Goal: Information Seeking & Learning: Check status

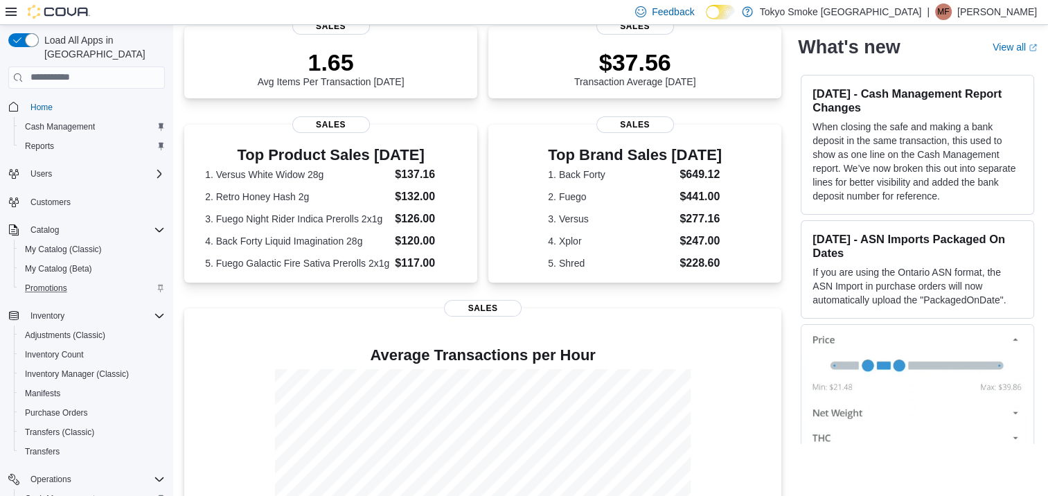
scroll to position [145, 0]
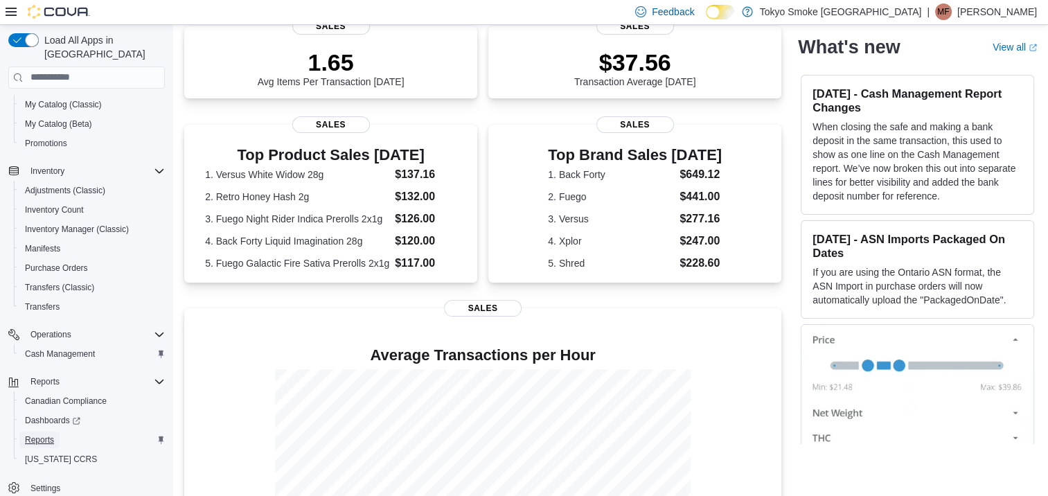
click at [35, 434] on span "Reports" at bounding box center [39, 439] width 29 height 11
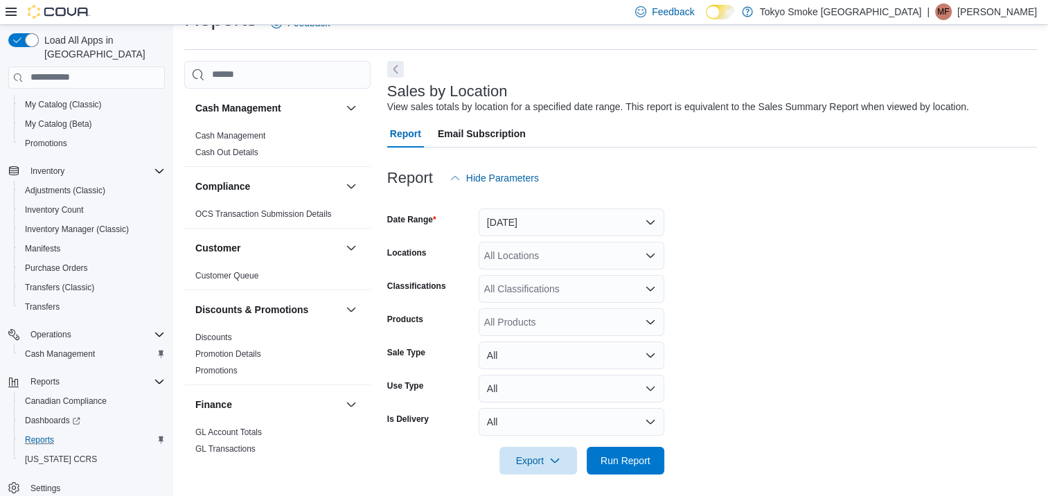
scroll to position [32, 0]
click at [594, 211] on button "Yesterday" at bounding box center [572, 222] width 186 height 28
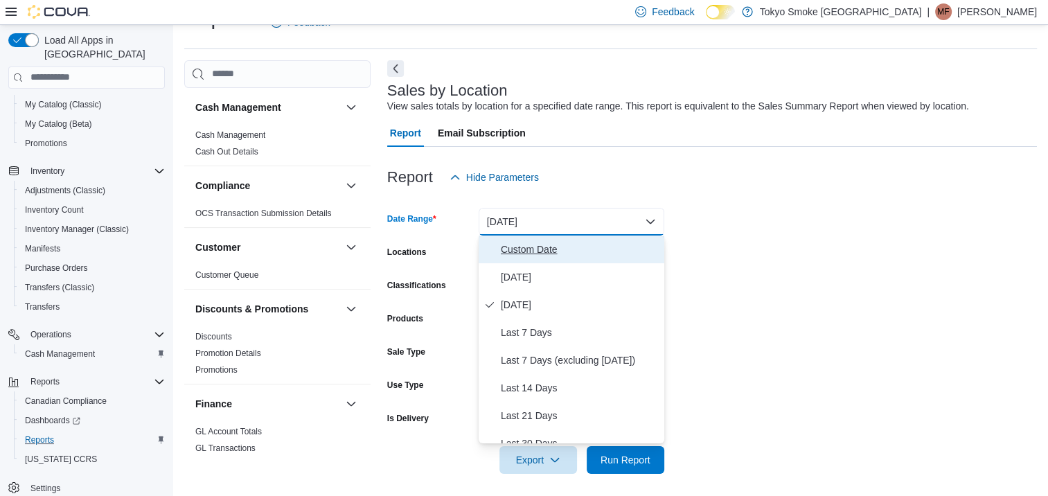
click at [529, 247] on span "Custom Date" at bounding box center [580, 249] width 158 height 17
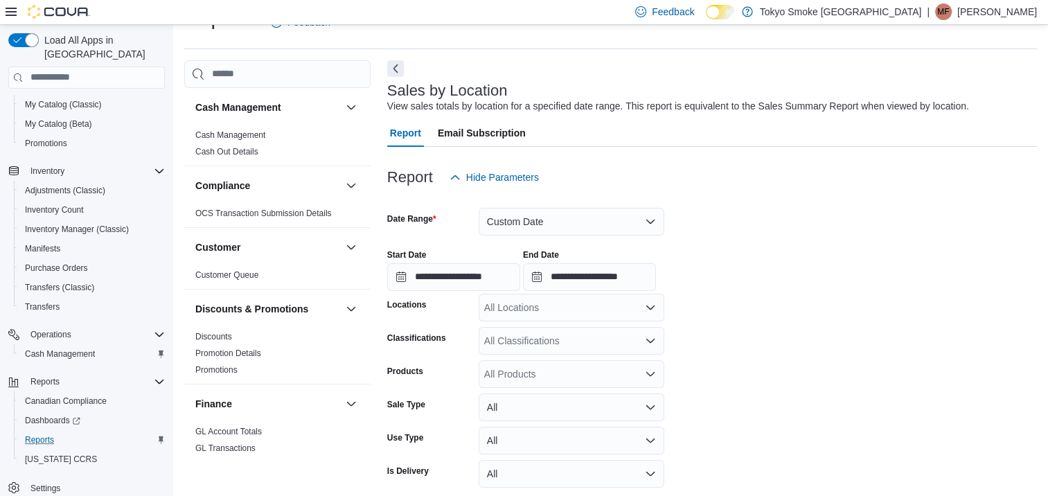
click at [814, 263] on div "**********" at bounding box center [712, 264] width 650 height 53
click at [813, 229] on form "**********" at bounding box center [712, 358] width 650 height 335
click at [647, 225] on button "Custom Date" at bounding box center [572, 222] width 186 height 28
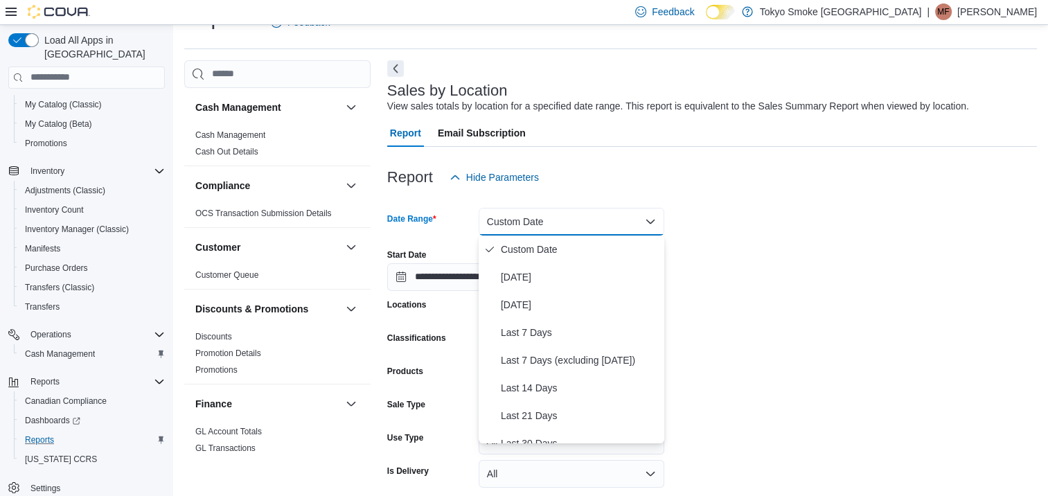
click at [860, 274] on div "**********" at bounding box center [712, 264] width 650 height 53
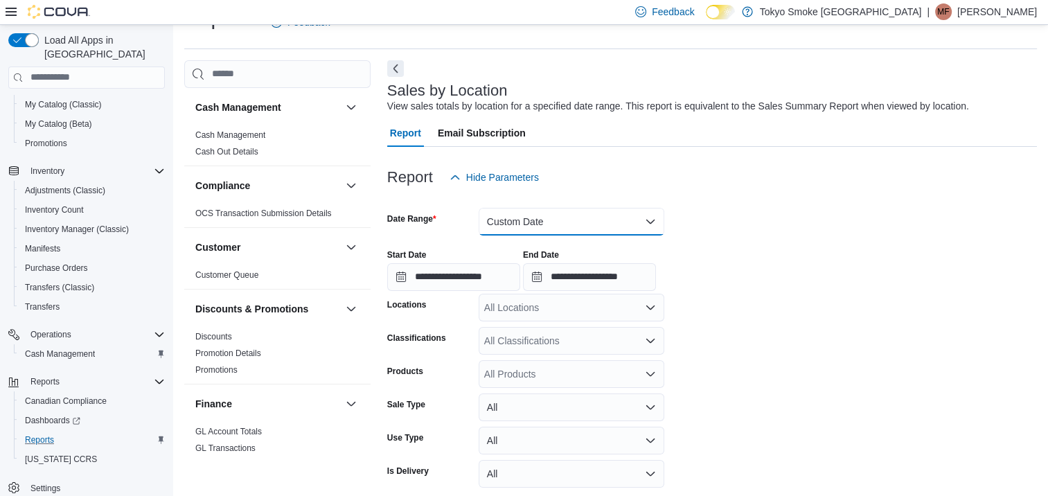
click at [541, 222] on button "Custom Date" at bounding box center [572, 222] width 186 height 28
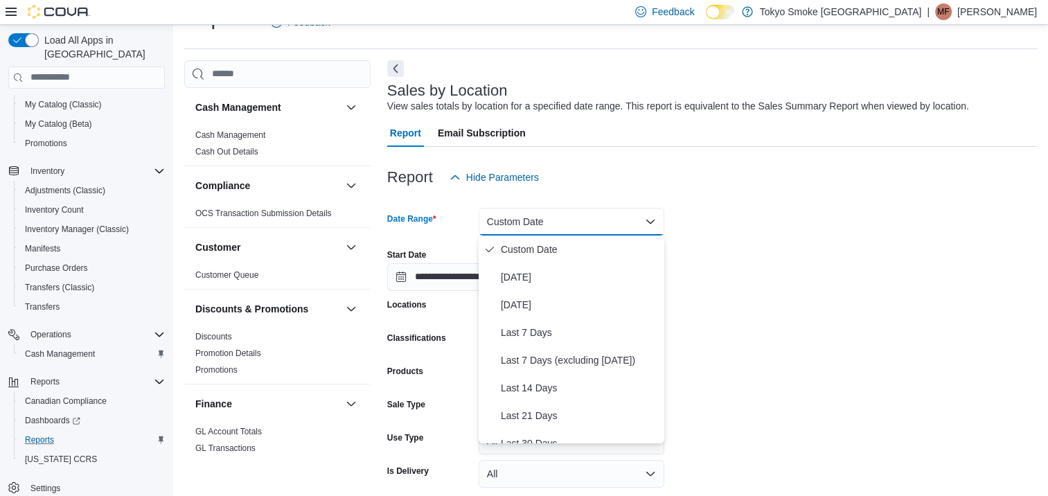
click at [541, 222] on button "Custom Date" at bounding box center [572, 222] width 186 height 28
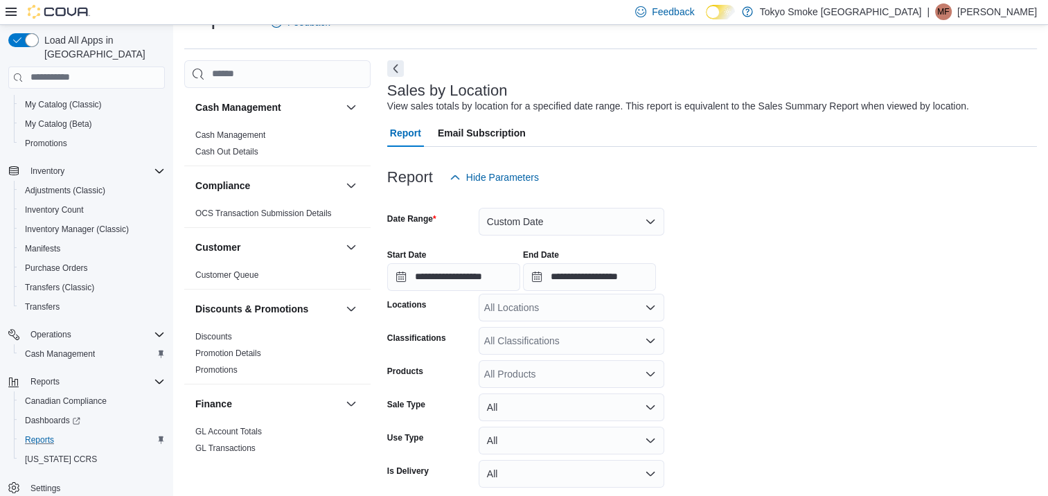
click at [827, 213] on form "**********" at bounding box center [712, 358] width 650 height 335
click at [807, 229] on form "**********" at bounding box center [712, 358] width 650 height 335
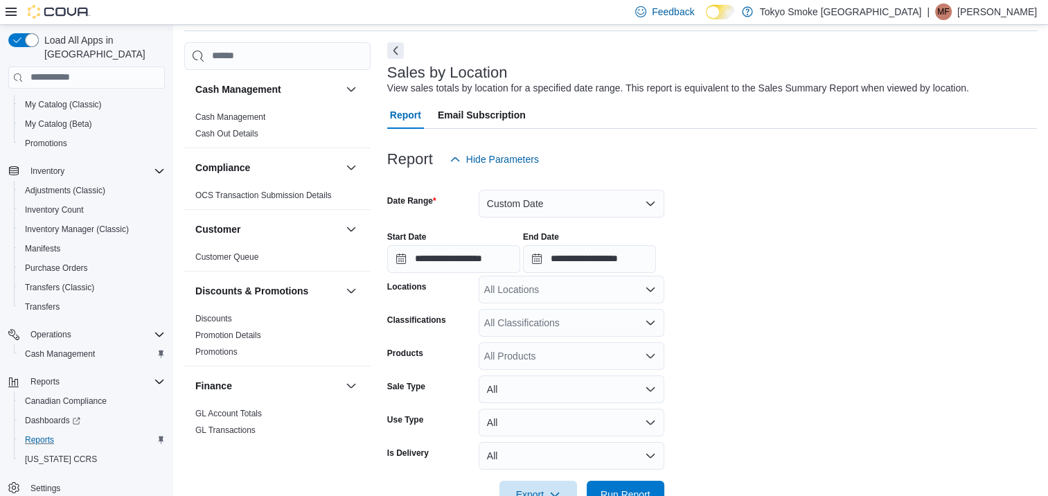
scroll to position [89, 0]
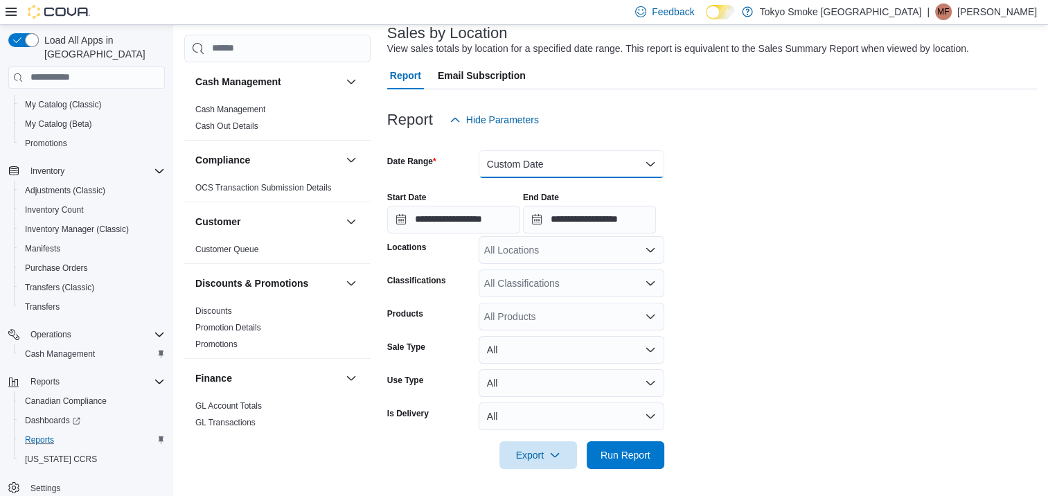
click at [524, 164] on button "Custom Date" at bounding box center [572, 164] width 186 height 28
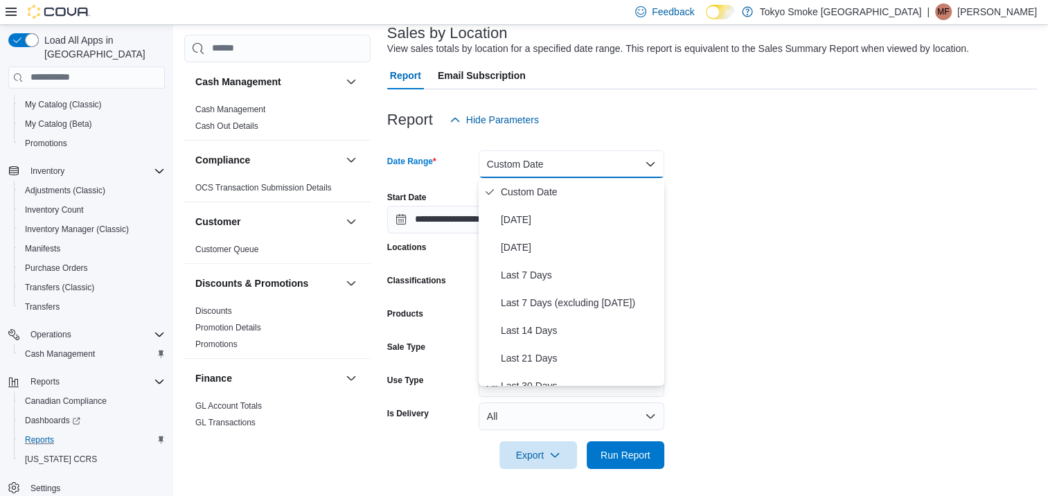
click at [524, 164] on button "Custom Date" at bounding box center [572, 164] width 186 height 28
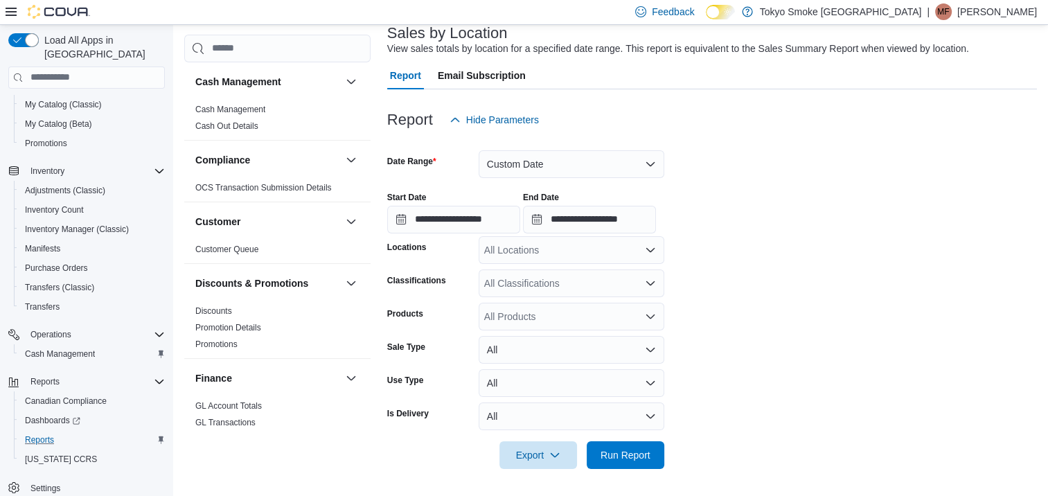
click at [784, 173] on form "**********" at bounding box center [712, 301] width 650 height 335
click at [604, 215] on input "**********" at bounding box center [589, 220] width 133 height 28
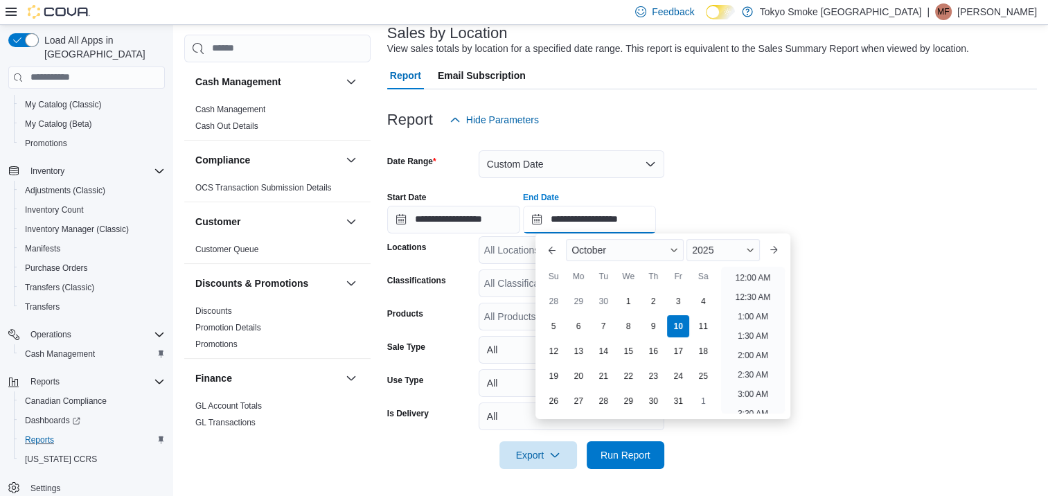
scroll to position [787, 0]
drag, startPoint x: 674, startPoint y: 300, endPoint x: 707, endPoint y: 267, distance: 47.0
click at [676, 301] on div "3" at bounding box center [678, 301] width 22 height 22
type input "**********"
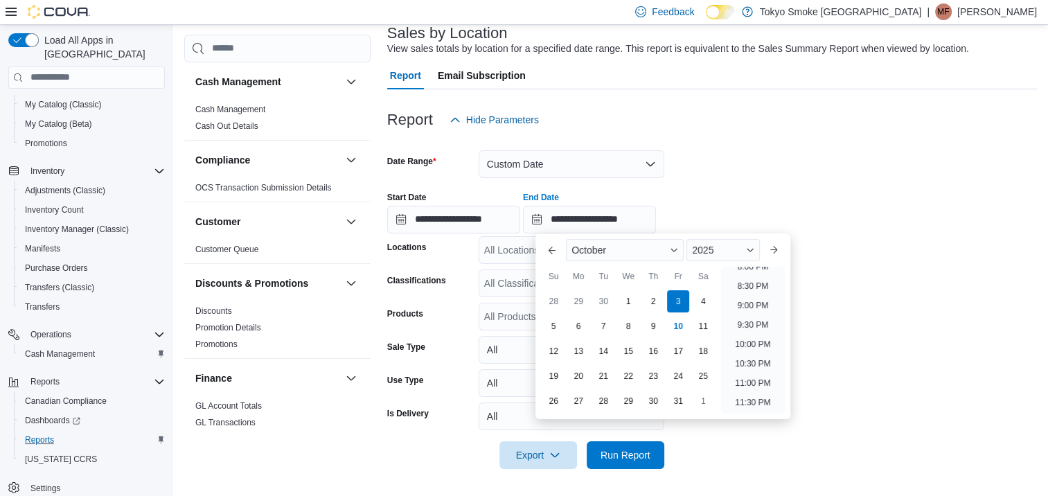
click at [840, 139] on div at bounding box center [712, 142] width 650 height 17
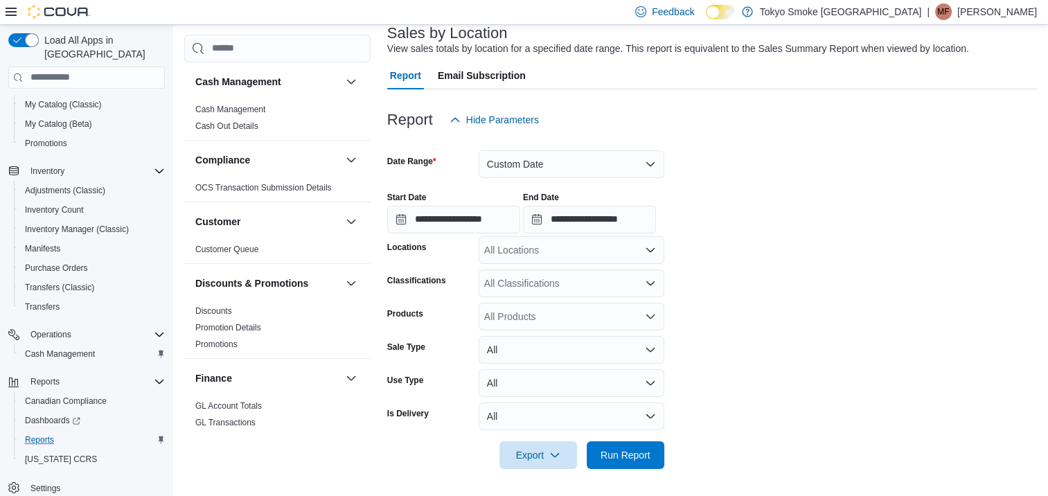
click at [549, 245] on div "All Locations" at bounding box center [572, 250] width 186 height 28
type input "***"
click at [574, 272] on span "Orleans Mer Bleue" at bounding box center [556, 274] width 81 height 14
click at [721, 274] on form "**********" at bounding box center [712, 301] width 650 height 335
click at [617, 445] on span "Run Report" at bounding box center [625, 455] width 61 height 28
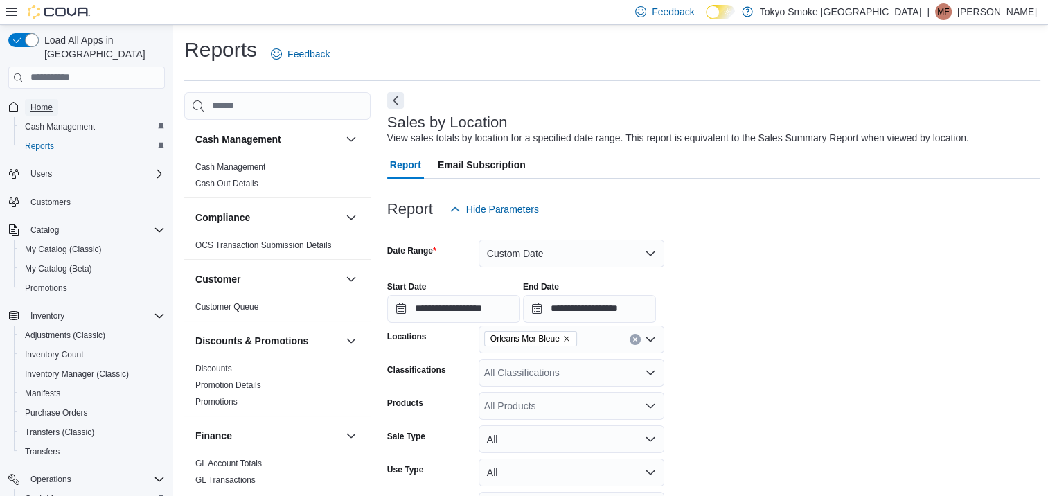
click at [47, 102] on span "Home" at bounding box center [41, 107] width 22 height 11
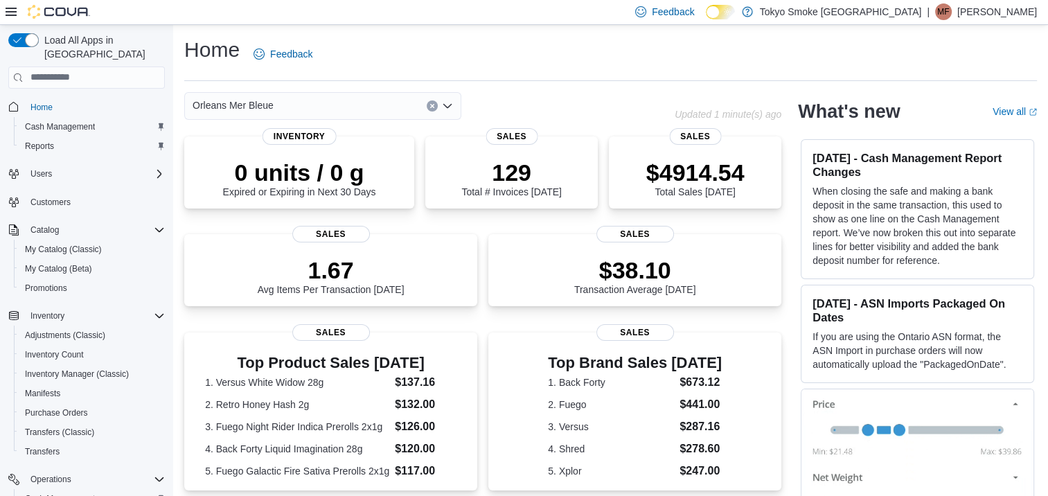
click at [807, 77] on div "Home Feedback" at bounding box center [610, 58] width 853 height 45
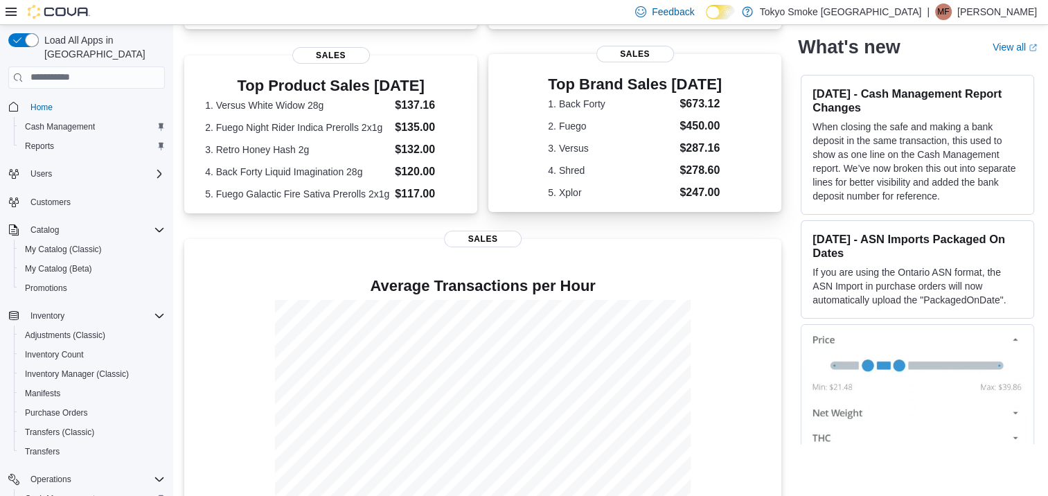
scroll to position [323, 0]
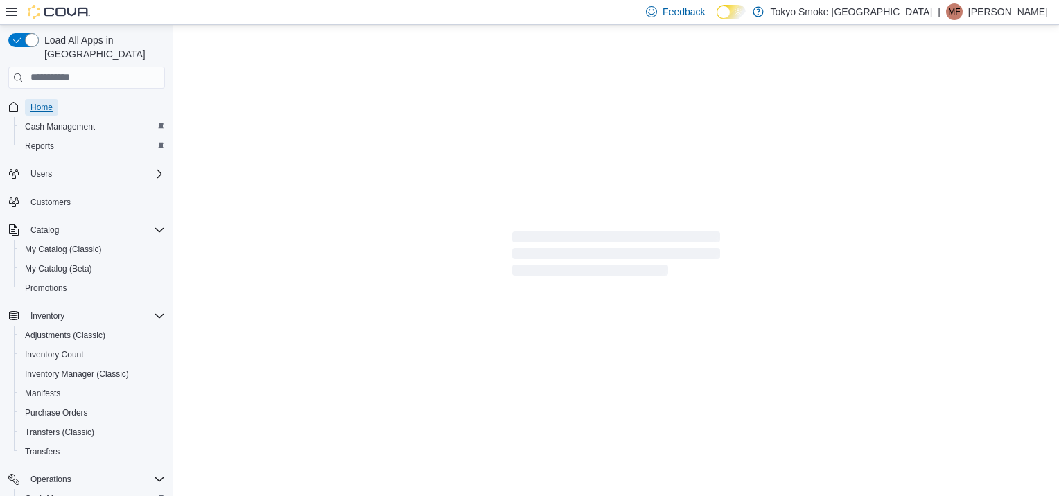
click at [40, 102] on span "Home" at bounding box center [41, 107] width 22 height 11
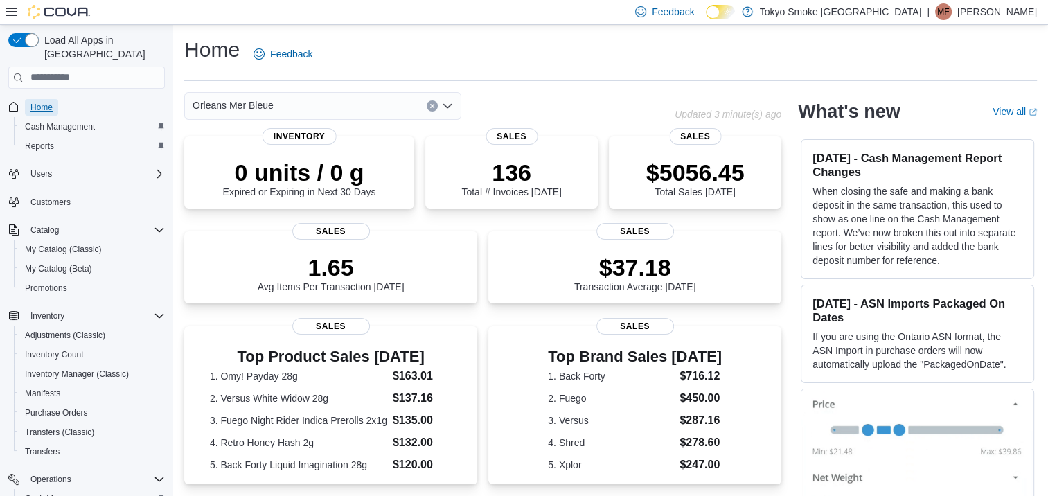
click at [33, 102] on span "Home" at bounding box center [41, 107] width 22 height 11
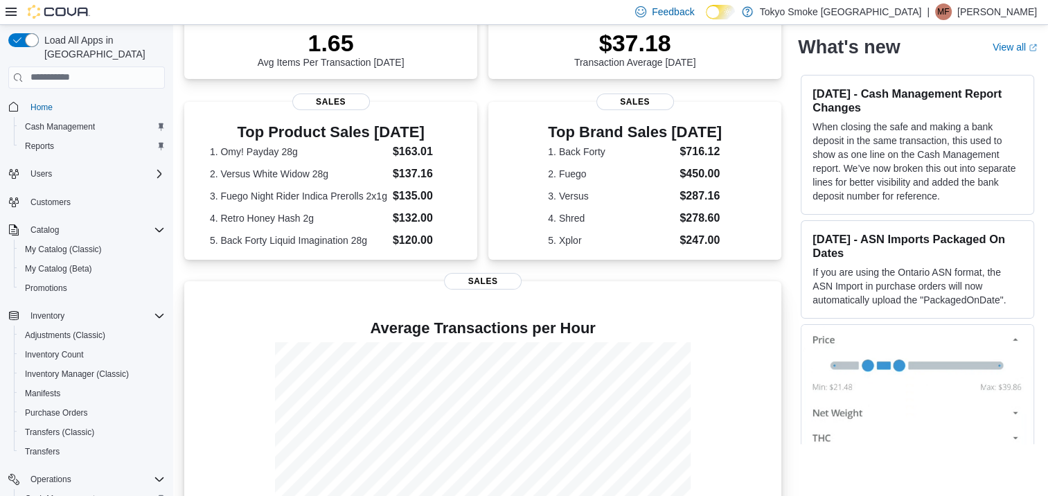
scroll to position [310, 0]
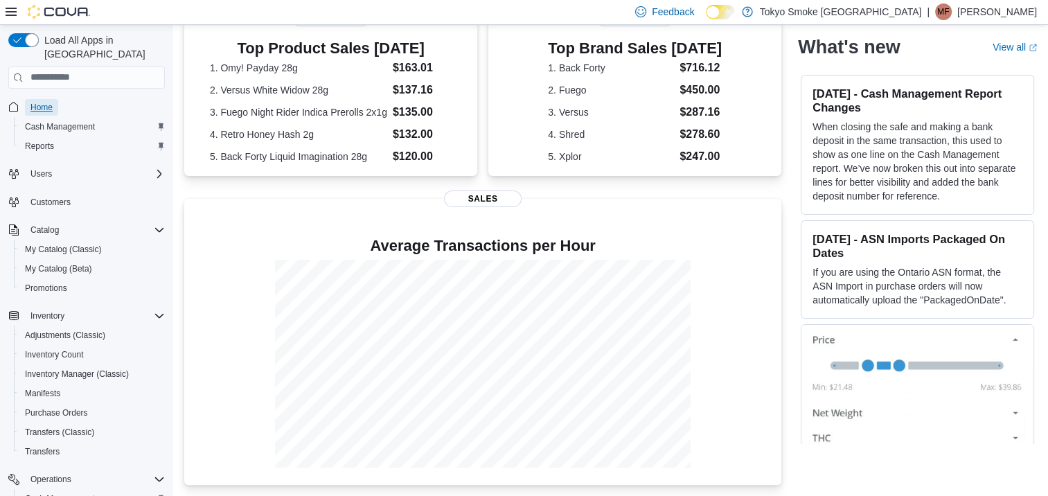
click at [44, 102] on span "Home" at bounding box center [41, 107] width 22 height 11
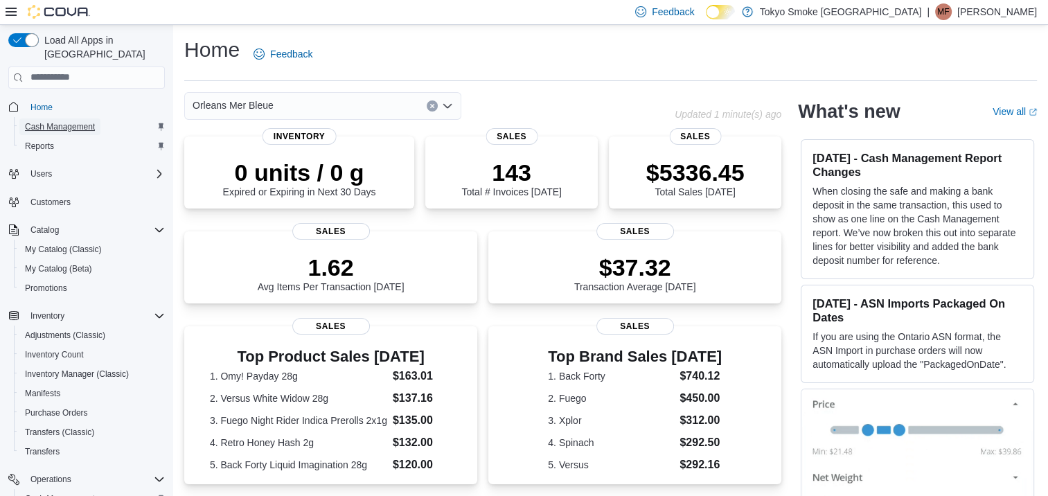
click at [43, 118] on span "Cash Management" at bounding box center [60, 126] width 70 height 17
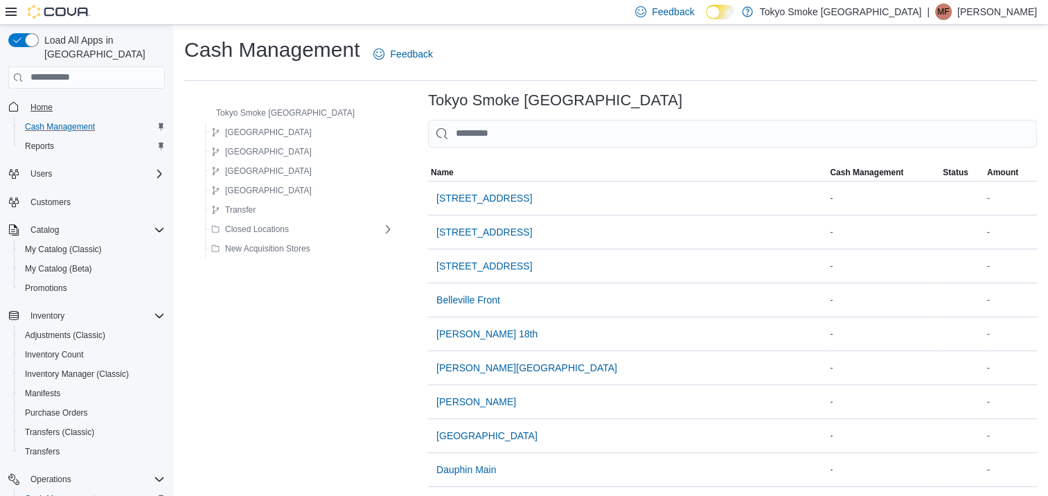
click at [50, 102] on span "Home" at bounding box center [41, 107] width 22 height 11
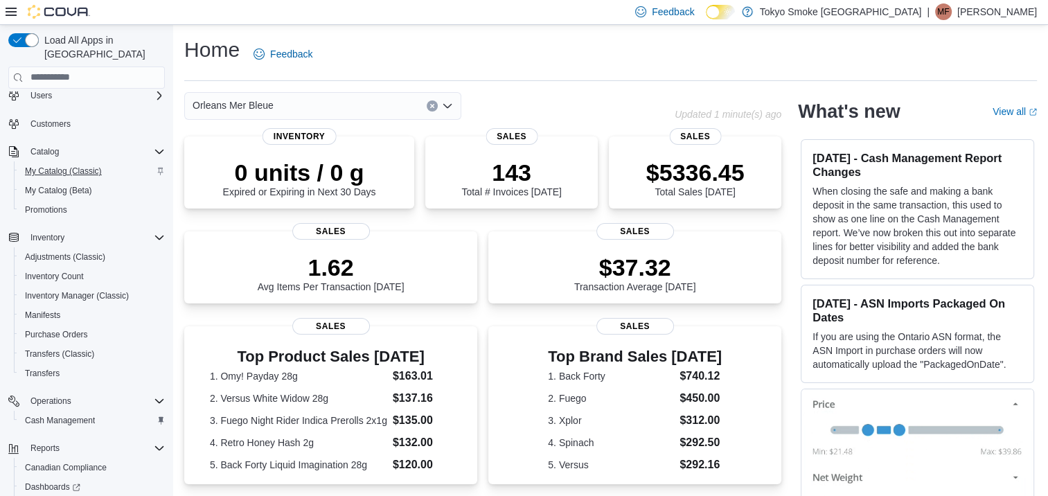
scroll to position [145, 0]
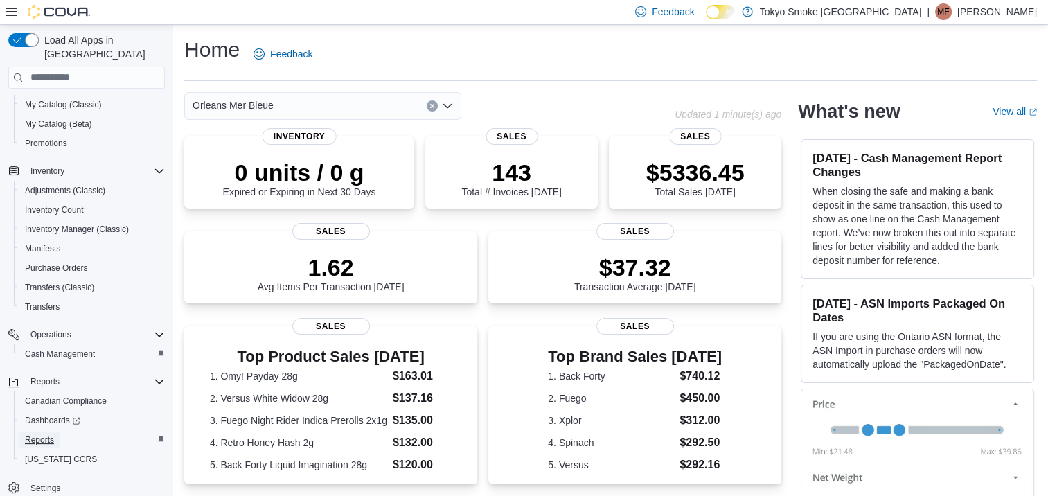
click at [36, 434] on span "Reports" at bounding box center [39, 439] width 29 height 11
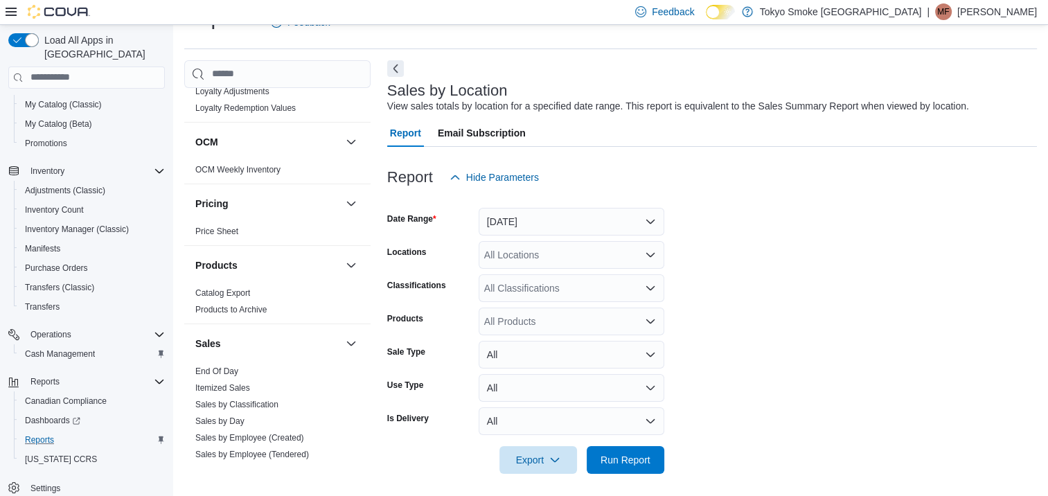
scroll to position [762, 0]
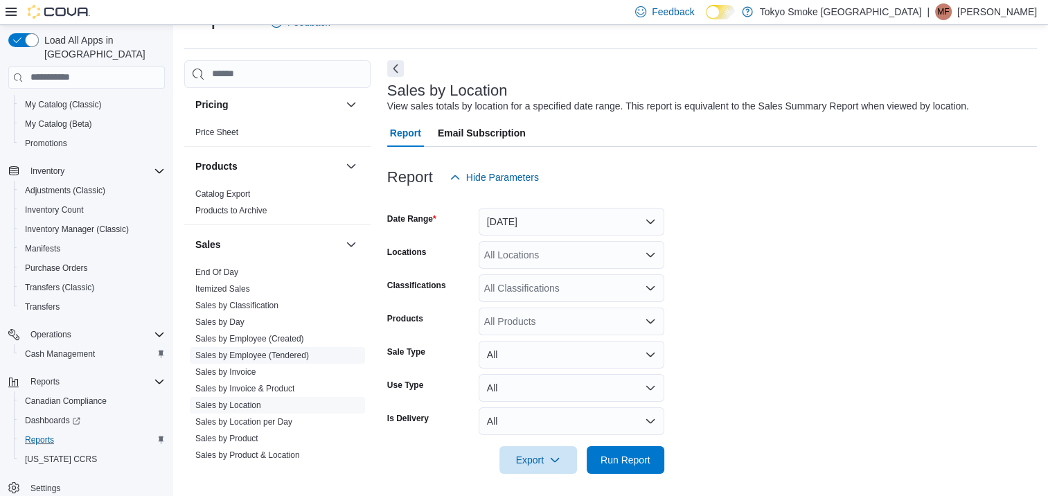
click at [261, 352] on link "Sales by Employee (Tendered)" at bounding box center [252, 356] width 114 height 10
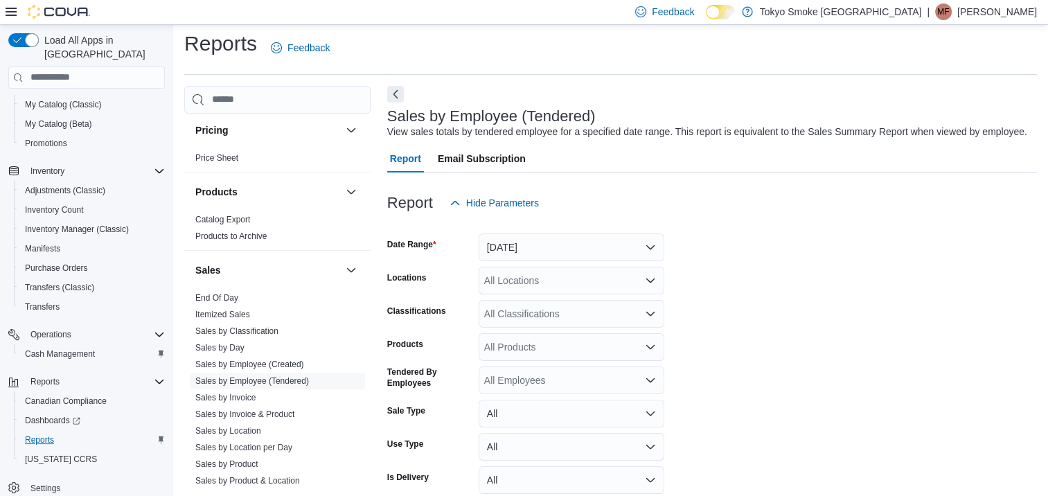
scroll to position [32, 0]
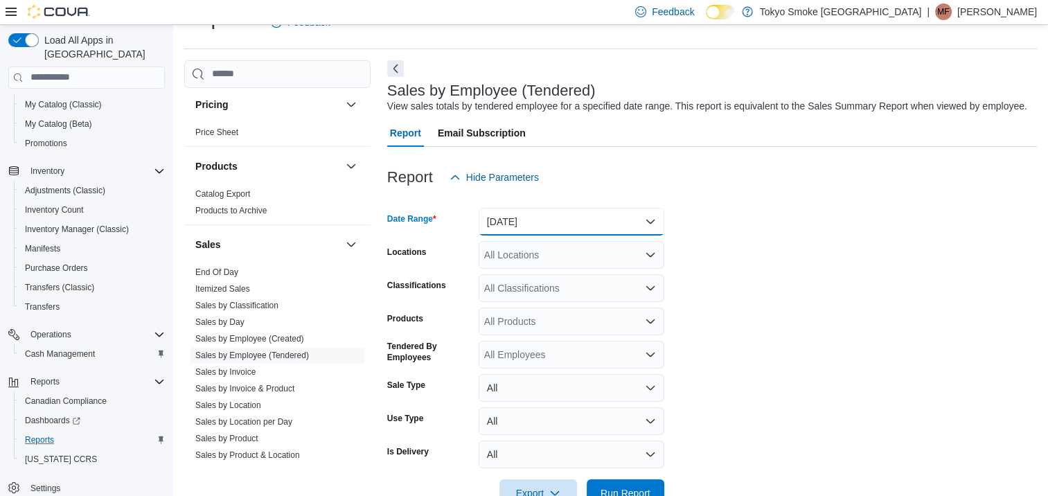
click at [559, 226] on button "Yesterday" at bounding box center [572, 222] width 186 height 28
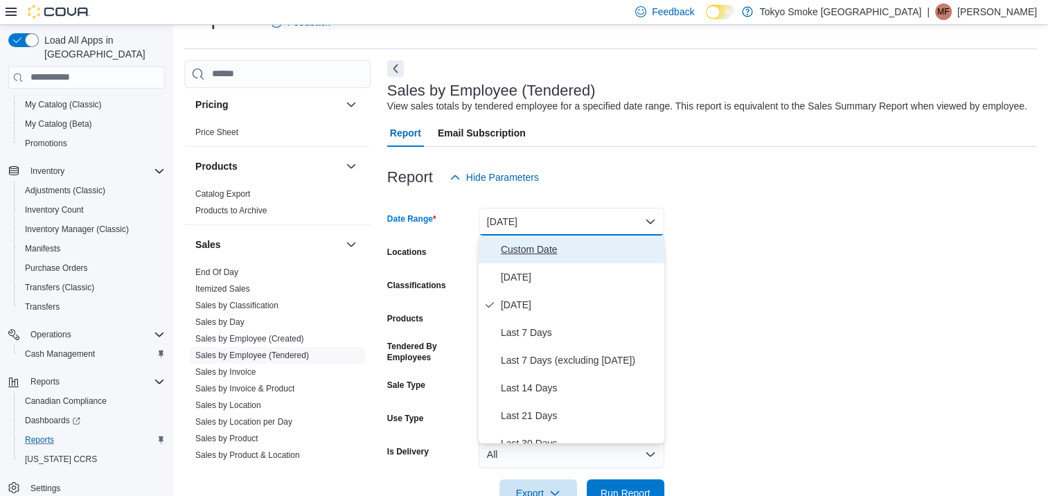
click at [545, 248] on span "Custom Date" at bounding box center [580, 249] width 158 height 17
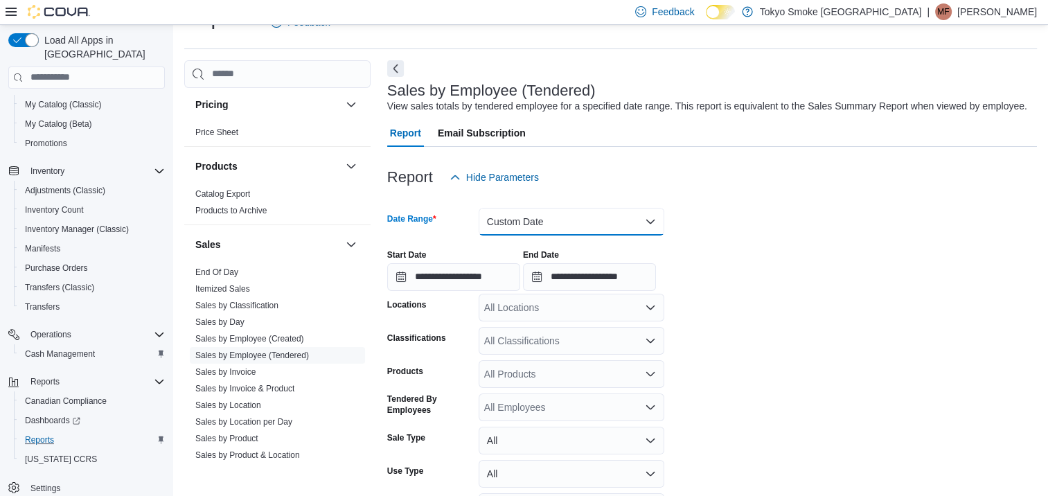
click at [556, 225] on button "Custom Date" at bounding box center [572, 222] width 186 height 28
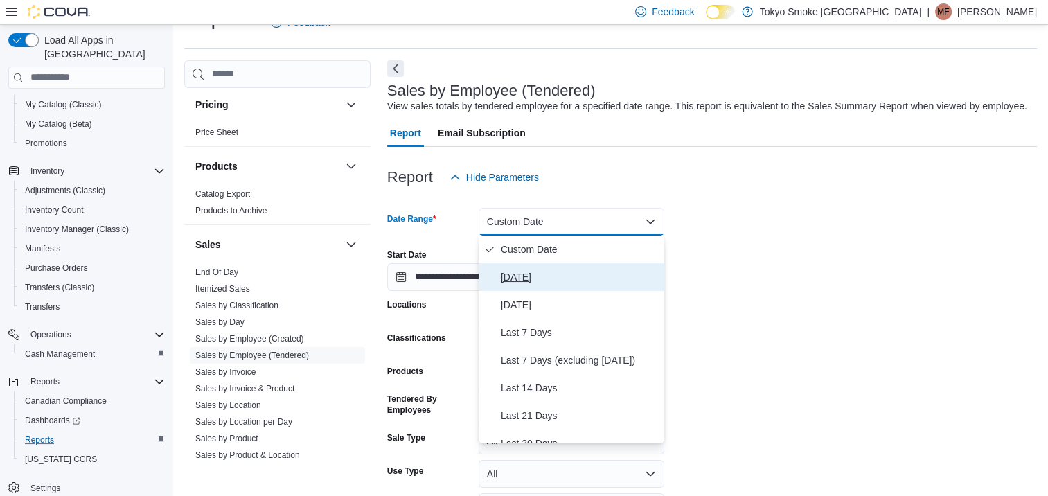
click at [532, 276] on span "Today" at bounding box center [580, 277] width 158 height 17
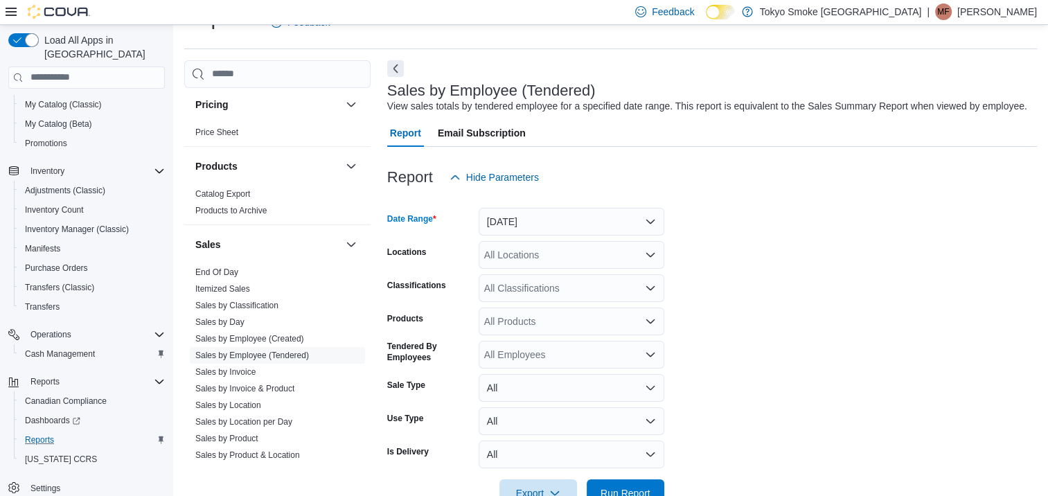
click at [529, 262] on div "All Locations" at bounding box center [572, 255] width 186 height 28
type input "***"
click at [601, 280] on div "Orleans Mer Bleue" at bounding box center [571, 279] width 169 height 14
click at [831, 234] on form "Date Range Today Locations Combo box. Selected. mer. Selected. Combo box input.…" at bounding box center [712, 349] width 650 height 316
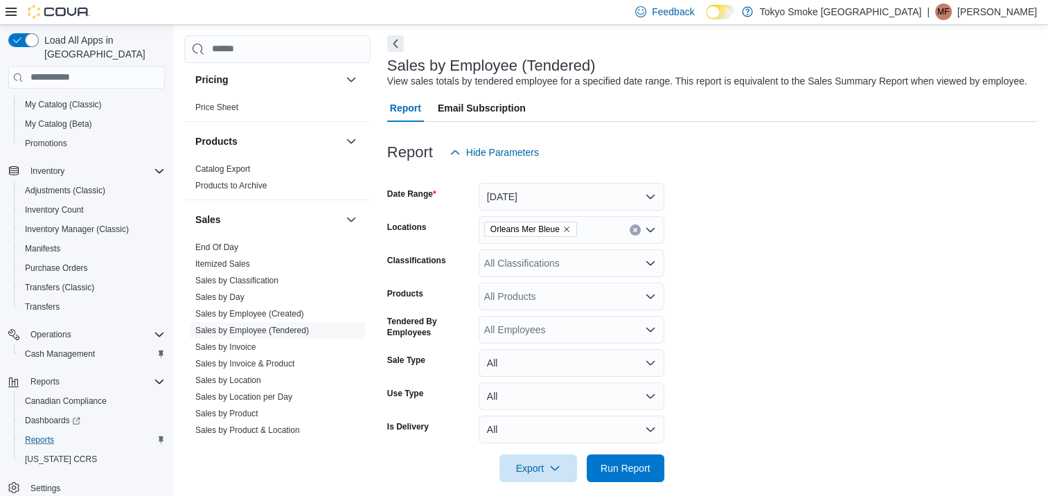
scroll to position [70, 0]
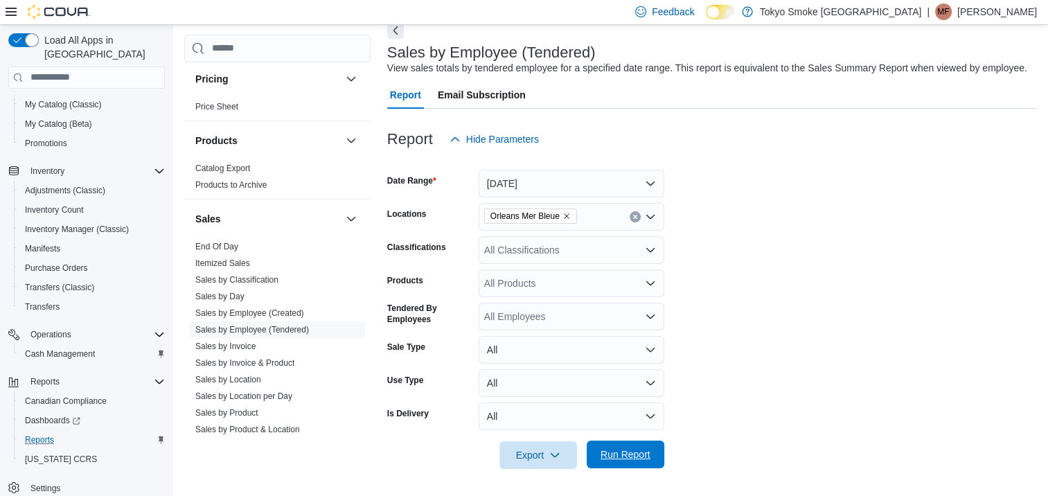
click at [649, 447] on span "Run Report" at bounding box center [625, 455] width 61 height 28
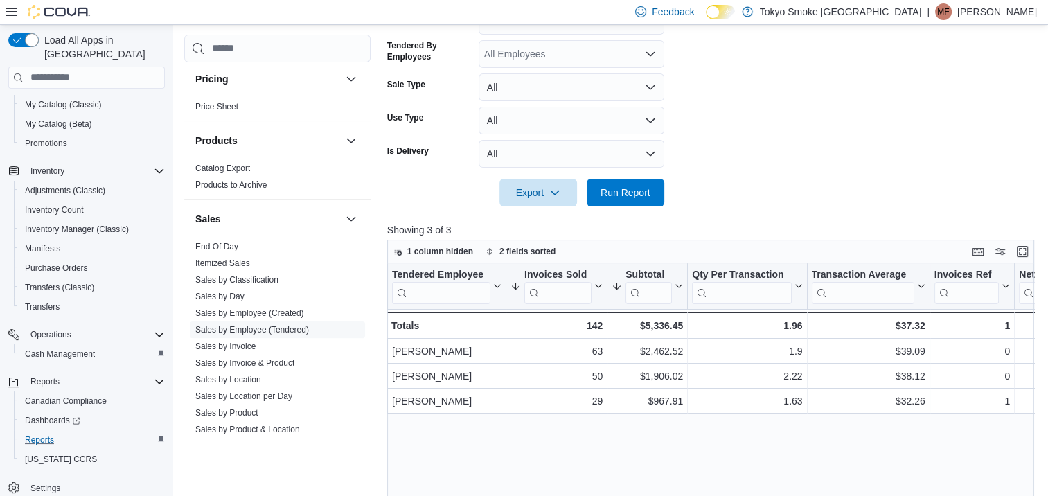
scroll to position [414, 0]
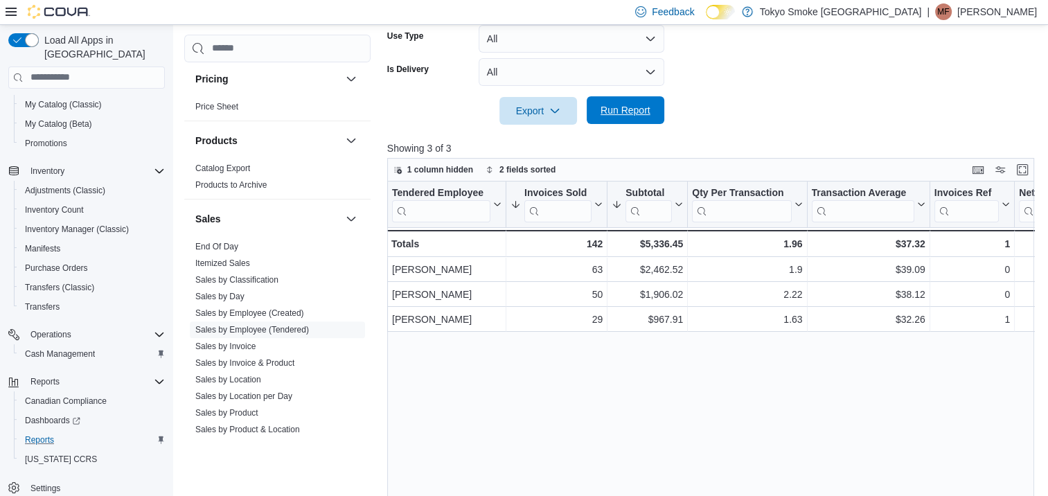
click at [626, 114] on span "Run Report" at bounding box center [626, 110] width 50 height 14
click at [623, 115] on span "Run Report" at bounding box center [626, 110] width 50 height 14
click at [631, 115] on span "Run Report" at bounding box center [626, 110] width 50 height 14
